Goal: Task Accomplishment & Management: Use online tool/utility

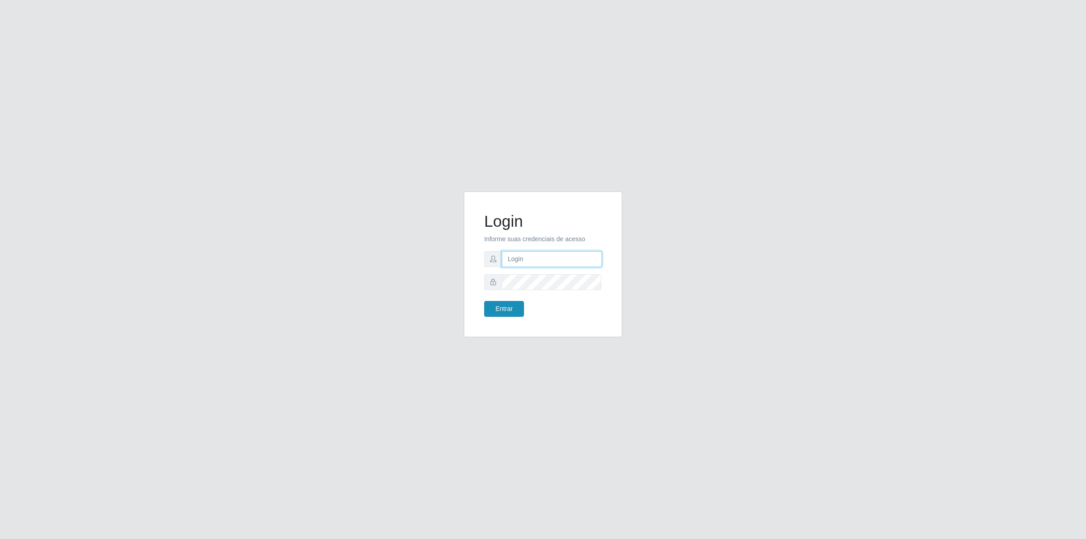
type input "[PERSON_NAME][EMAIL_ADDRESS][DOMAIN_NAME]"
click at [505, 311] on button "Entrar" at bounding box center [504, 309] width 40 height 16
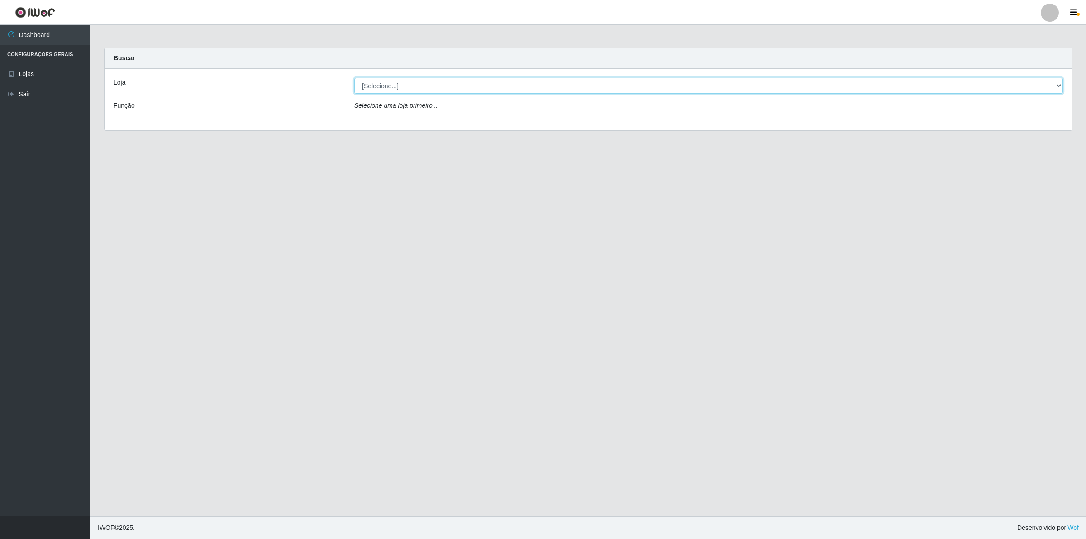
click at [392, 89] on select "[Selecione...] Extrabom - Loja 01 Centro de Distribuição" at bounding box center [708, 86] width 709 height 16
select select "435"
click at [354, 78] on select "[Selecione...] Extrabom - Loja 01 Centro de Distribuição" at bounding box center [708, 86] width 709 height 16
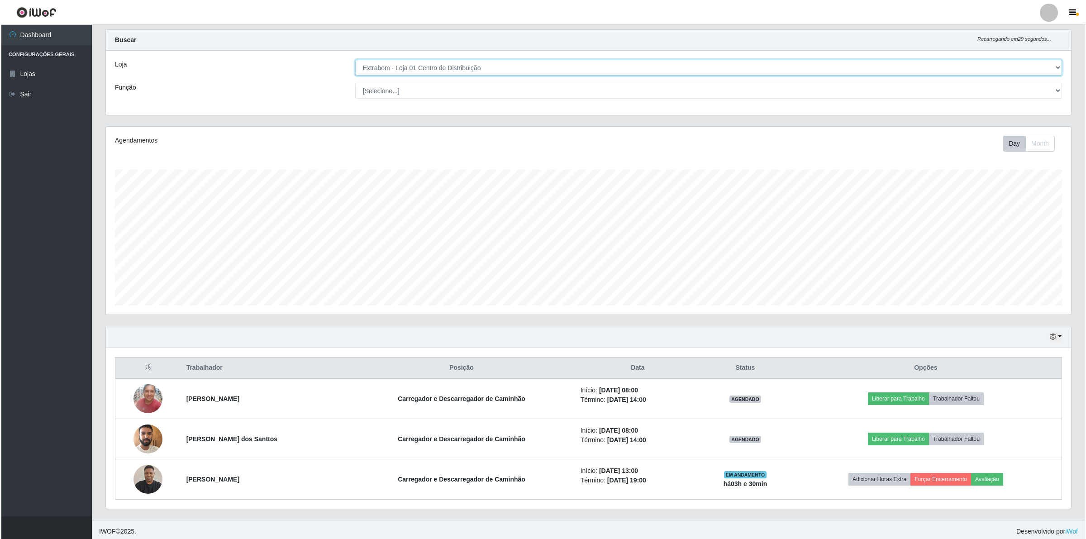
scroll to position [23, 0]
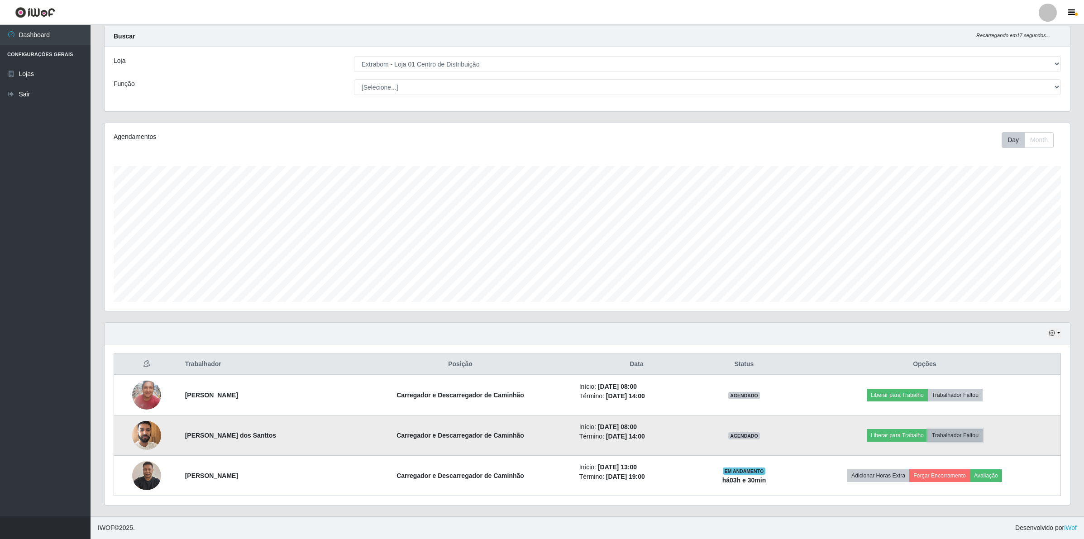
click at [948, 438] on button "Trabalhador Faltou" at bounding box center [955, 435] width 55 height 13
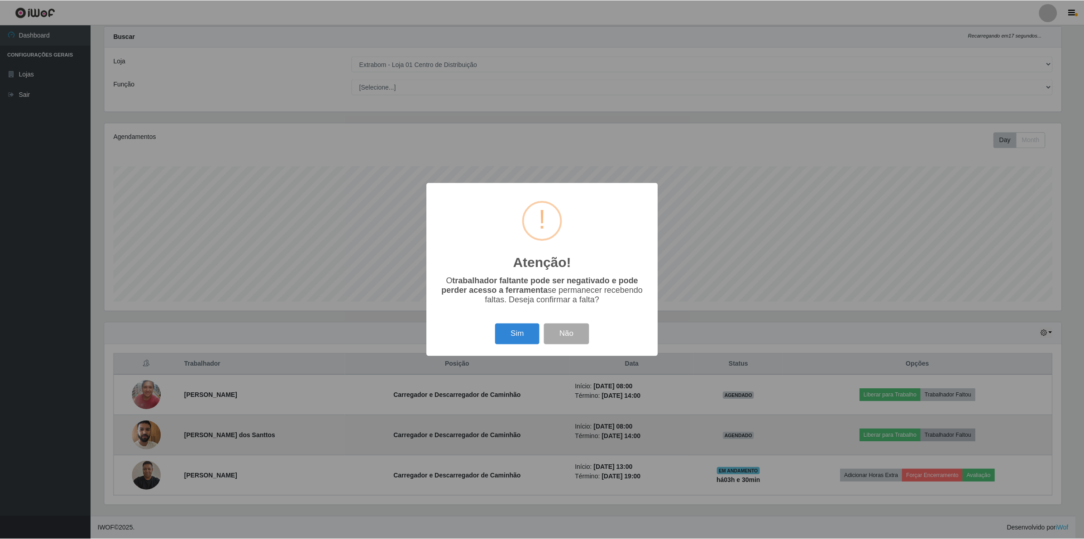
scroll to position [188, 959]
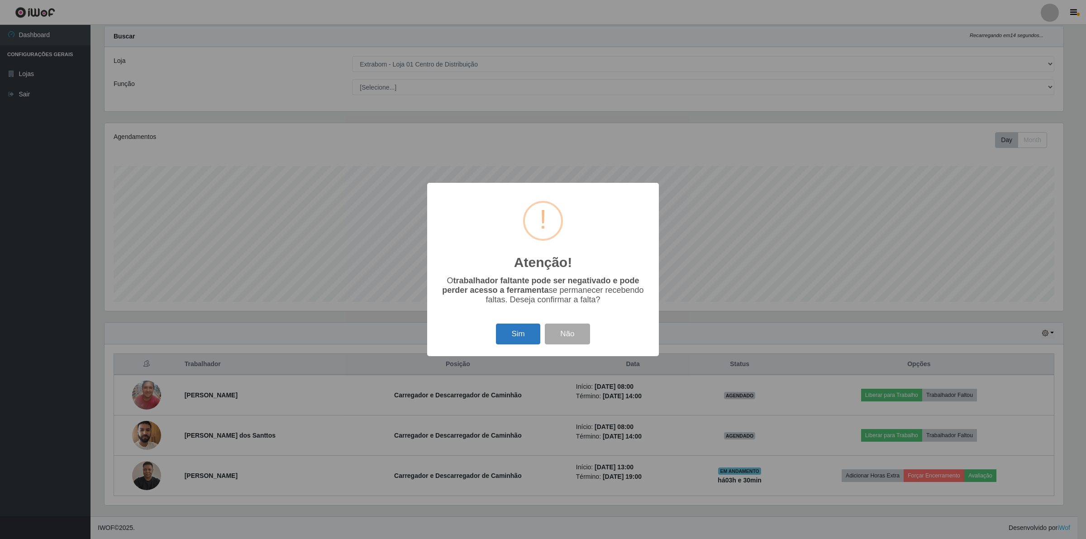
click at [517, 332] on button "Sim" at bounding box center [518, 334] width 44 height 21
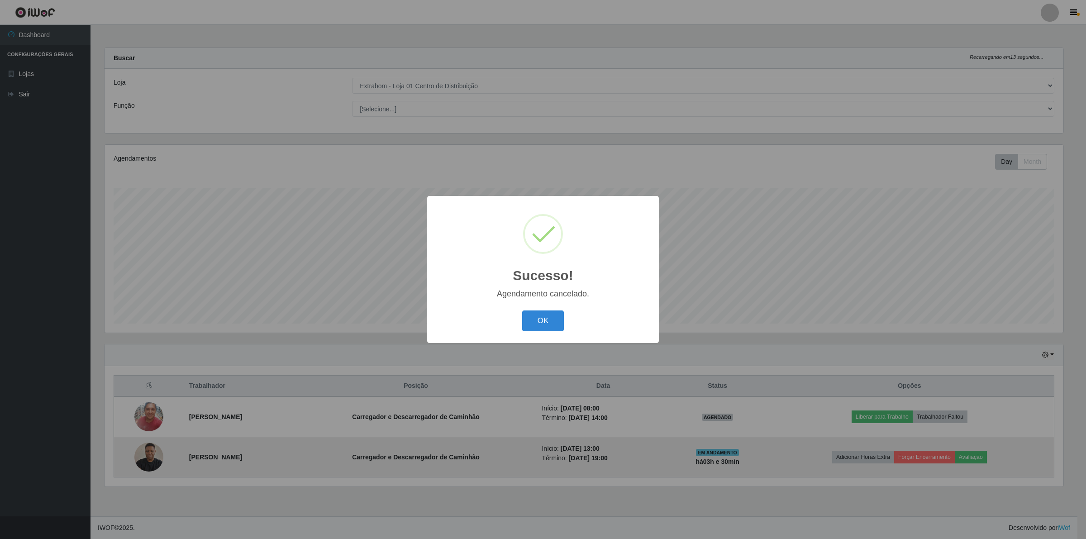
scroll to position [0, 0]
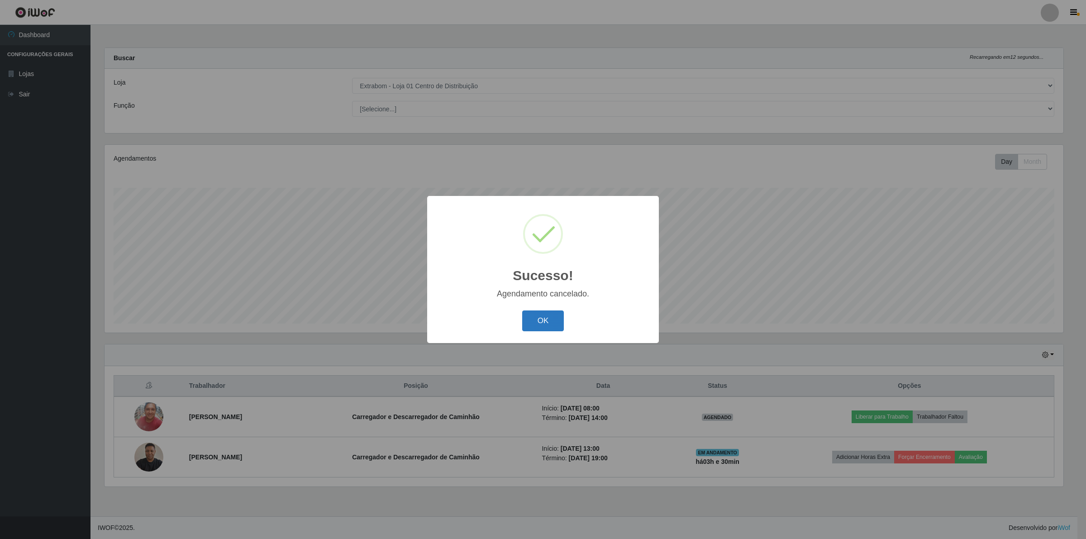
click at [541, 313] on button "OK" at bounding box center [543, 320] width 42 height 21
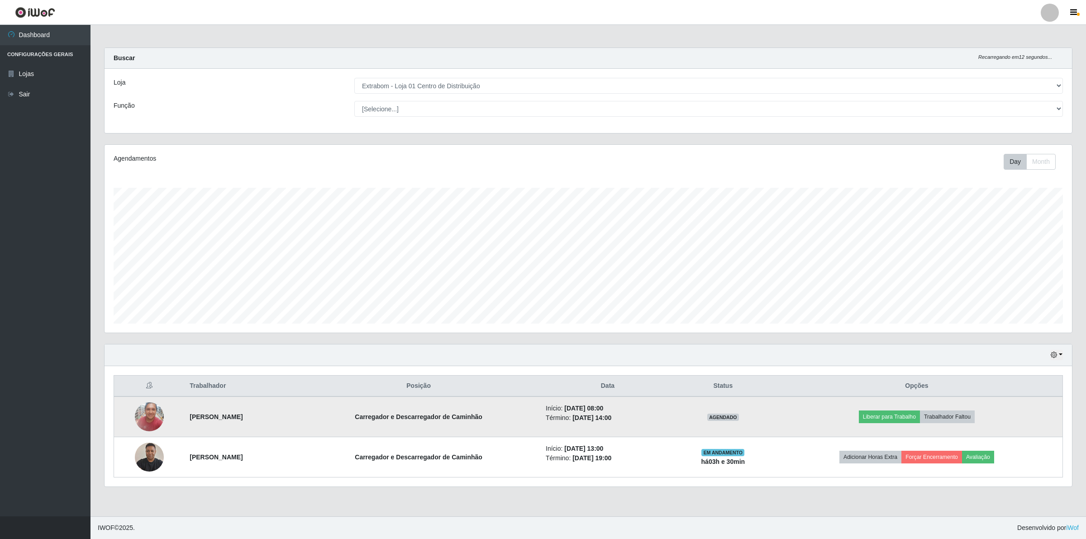
scroll to position [188, 967]
click at [963, 419] on button "Trabalhador Faltou" at bounding box center [947, 416] width 55 height 13
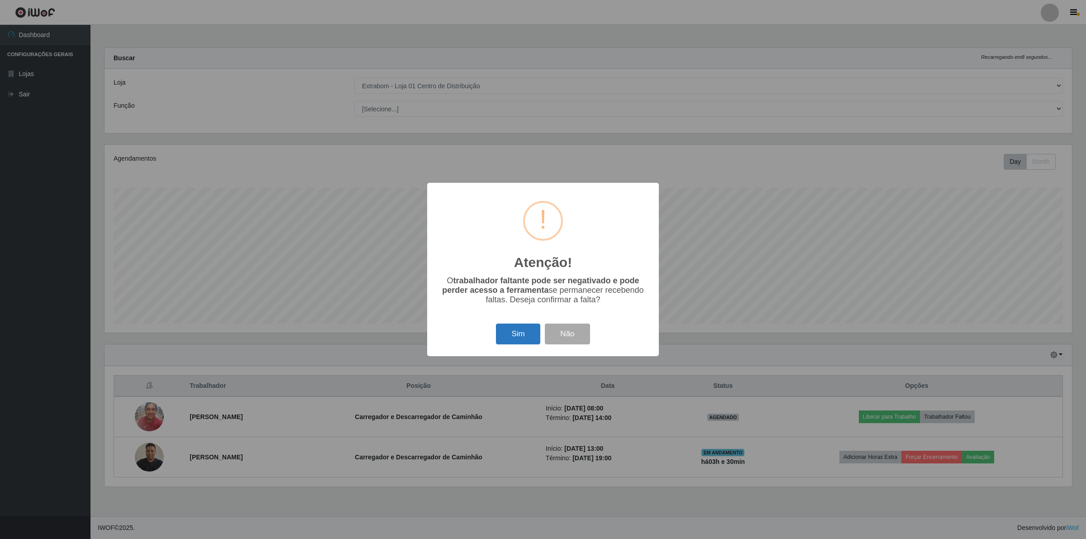
click at [507, 337] on button "Sim" at bounding box center [518, 334] width 44 height 21
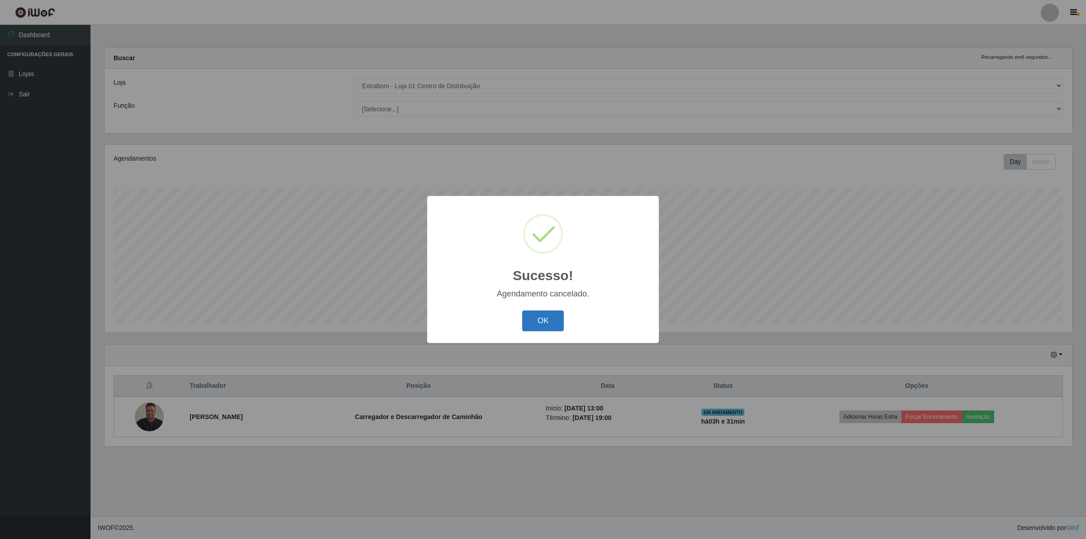
click at [531, 320] on button "OK" at bounding box center [543, 320] width 42 height 21
